Goal: Information Seeking & Learning: Check status

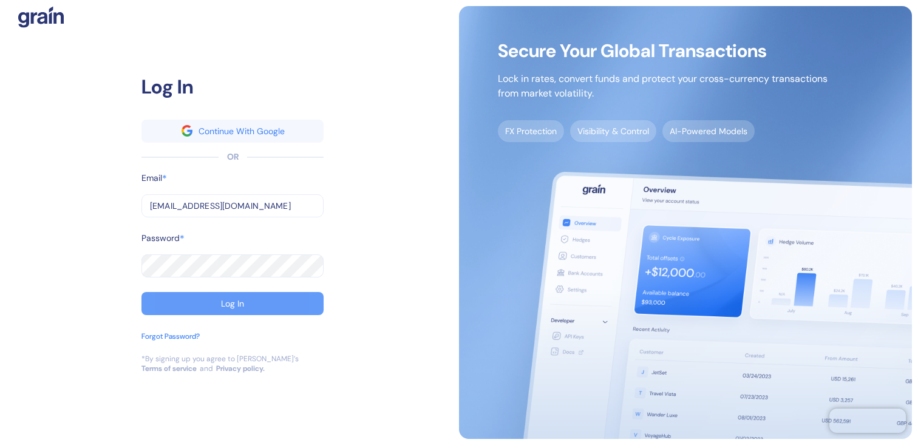
click at [271, 309] on button "Log In" at bounding box center [232, 303] width 182 height 23
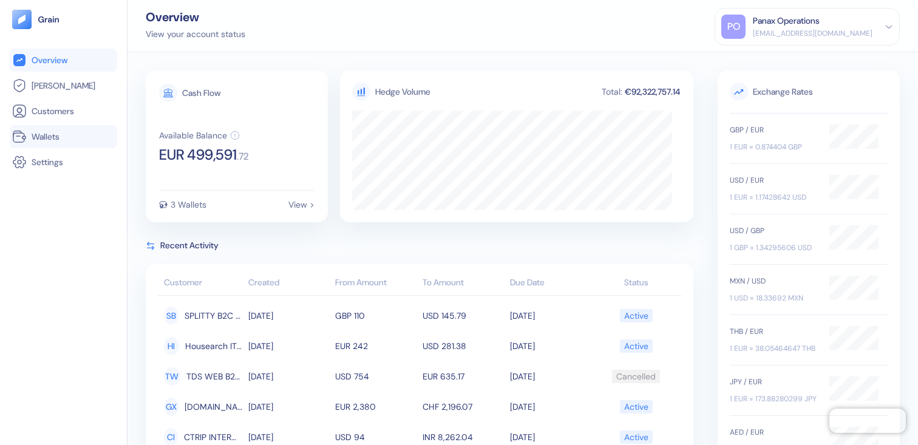
click at [80, 138] on link "Wallets" at bounding box center [63, 136] width 103 height 15
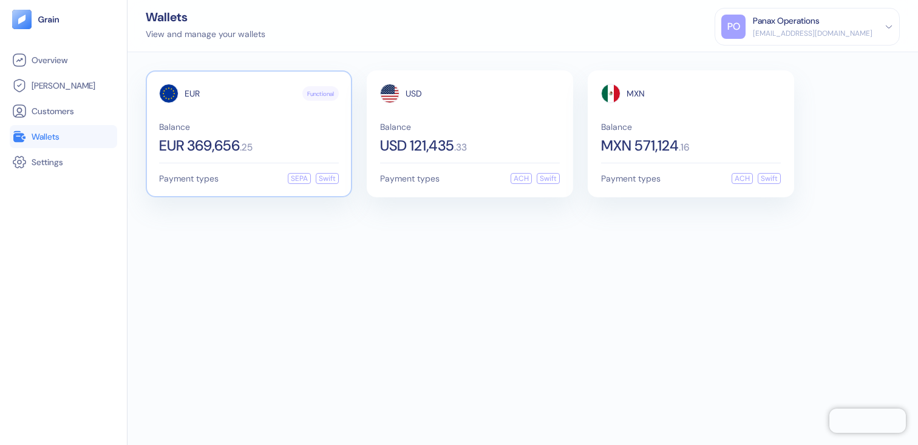
click at [214, 152] on span "EUR 369,656" at bounding box center [199, 145] width 81 height 15
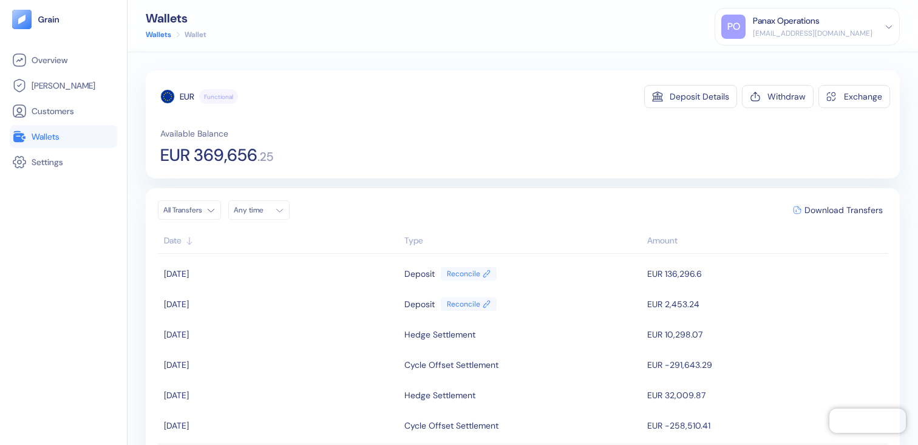
click at [253, 217] on button "Any time" at bounding box center [258, 209] width 61 height 19
click at [238, 230] on div "[DATE] M T W T F S S 1 2 3 4 5 6 7 8 9 10 11 12 13 14 15 16 17 18 19 20 21 22 2…" at bounding box center [290, 289] width 117 height 132
click at [265, 308] on button "16" at bounding box center [261, 306] width 15 height 15
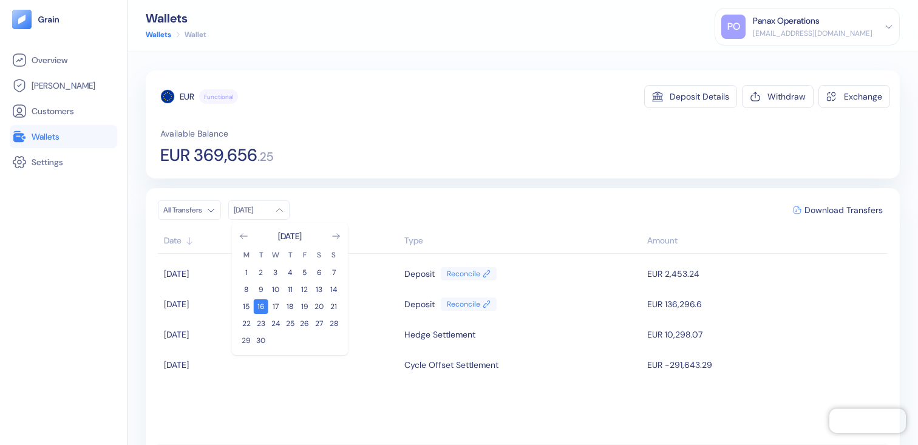
click at [400, 181] on div "EUR Functional Deposit Details Withdraw Exchange Available Balance EUR 369,656 …" at bounding box center [523, 248] width 754 height 356
click at [837, 214] on span "Download Transfers" at bounding box center [844, 210] width 78 height 9
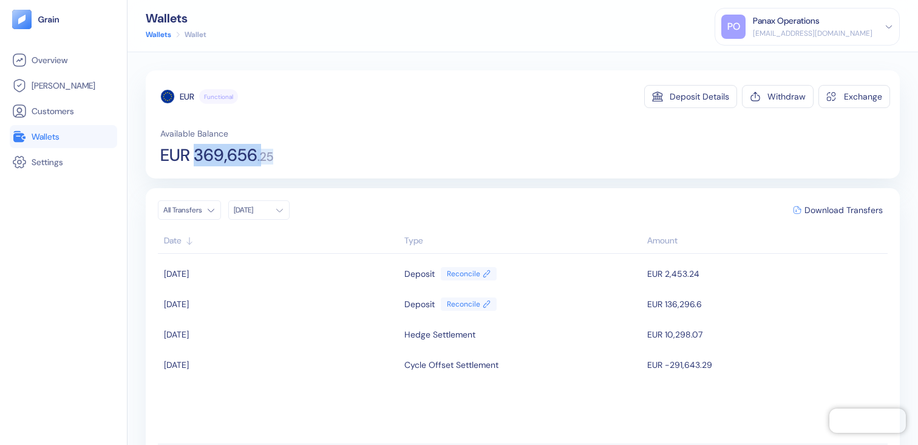
drag, startPoint x: 286, startPoint y: 157, endPoint x: 196, endPoint y: 157, distance: 89.9
click at [196, 157] on div "Available Balance EUR 369,656 . 25" at bounding box center [525, 146] width 730 height 36
copy div "369,656 . 25"
click at [57, 143] on link "Wallets" at bounding box center [63, 136] width 103 height 15
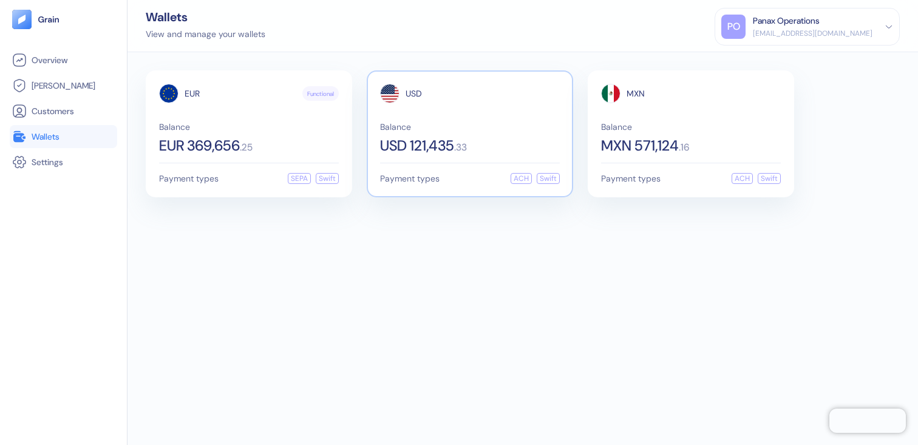
click at [463, 152] on span ". 33" at bounding box center [460, 148] width 13 height 10
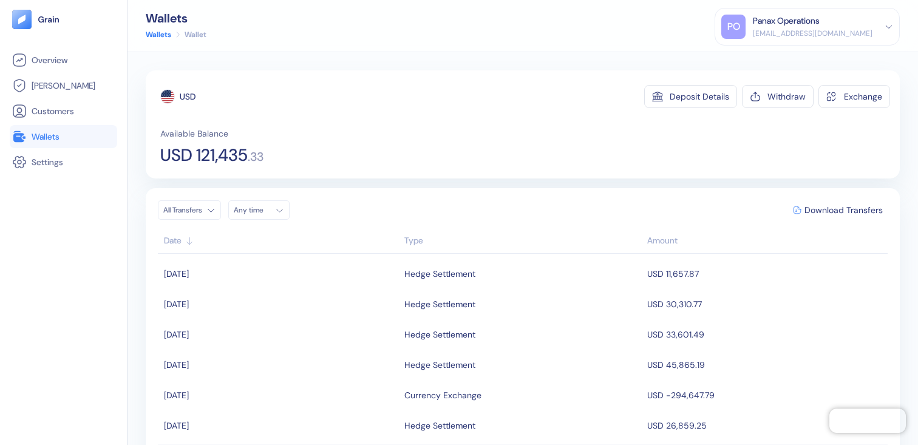
drag, startPoint x: 253, startPoint y: 209, endPoint x: 259, endPoint y: 213, distance: 6.9
click at [254, 209] on div "Any time" at bounding box center [252, 210] width 36 height 10
click at [266, 307] on button "16" at bounding box center [261, 306] width 15 height 15
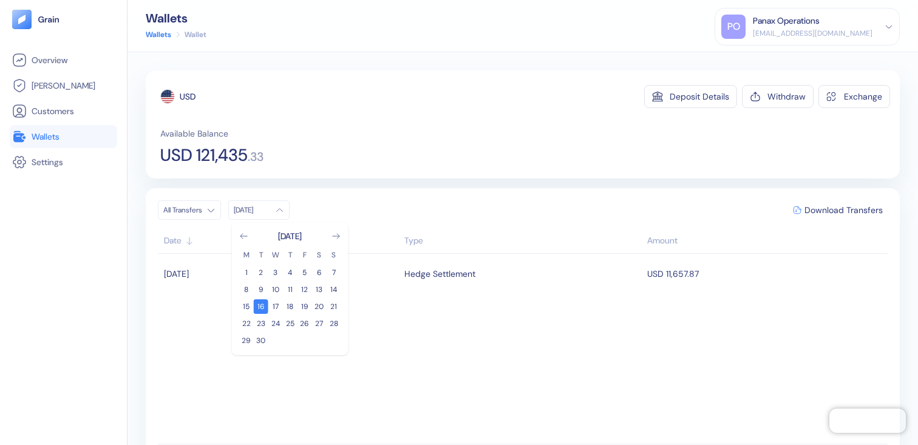
click at [684, 192] on div "All Transfers Sep [DATE] M T W T F S S 1 2 3 4 5 6 7 8 9 10 11 12 13 14 15 16 1…" at bounding box center [523, 340] width 754 height 304
click at [844, 206] on span "Download Transfers" at bounding box center [844, 210] width 78 height 9
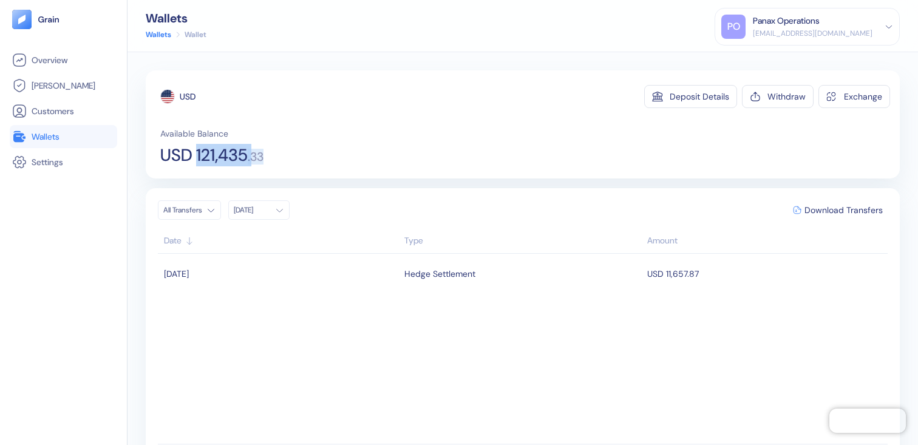
drag, startPoint x: 276, startPoint y: 151, endPoint x: 199, endPoint y: 152, distance: 77.1
click at [199, 152] on div "Available Balance USD 121,435 . 33" at bounding box center [525, 146] width 730 height 36
copy div "121,435 . 33"
